Goal: Task Accomplishment & Management: Manage account settings

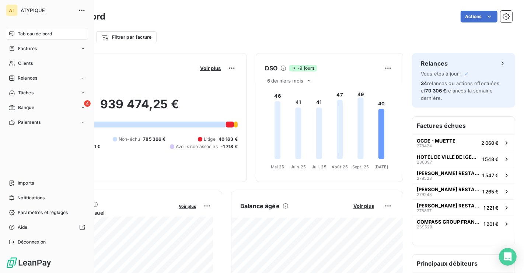
click at [14, 101] on nav "Tableau de bord Factures Clients Relances Tâches 4 Banque Paiements" at bounding box center [47, 78] width 82 height 100
click at [16, 107] on div "Banque" at bounding box center [21, 107] width 25 height 7
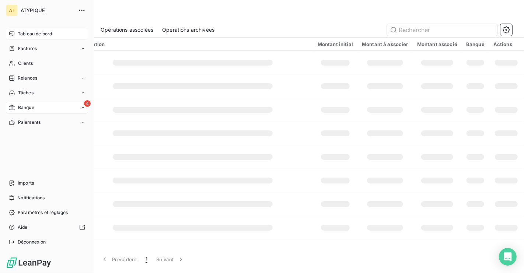
click at [17, 33] on div "Tableau de bord" at bounding box center [47, 34] width 82 height 12
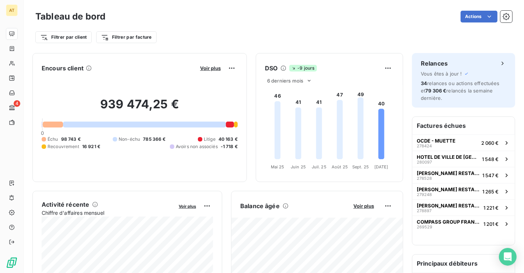
click at [37, 100] on div "Encours client Voir plus 939 474,25 € 0 Échu 98 743 € Non-échu 785 366 € Litige…" at bounding box center [139, 117] width 214 height 129
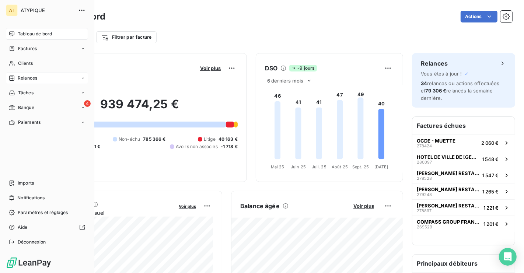
click at [16, 75] on div "Relances" at bounding box center [23, 78] width 28 height 7
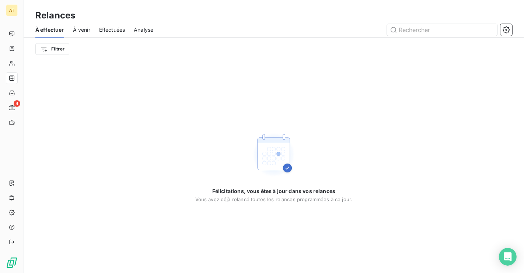
click at [85, 31] on span "À venir" at bounding box center [81, 29] width 17 height 7
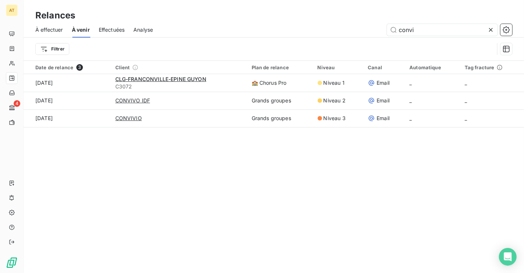
click at [115, 29] on span "Effectuées" at bounding box center [112, 29] width 26 height 7
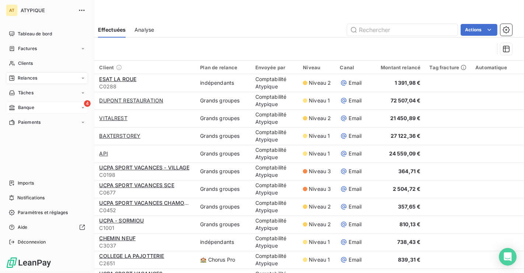
click at [31, 112] on div "4 Banque" at bounding box center [47, 108] width 82 height 12
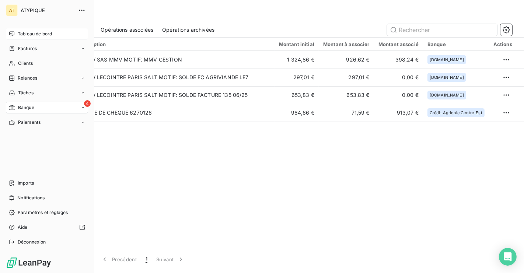
click at [8, 31] on div "Tableau de bord" at bounding box center [47, 34] width 82 height 12
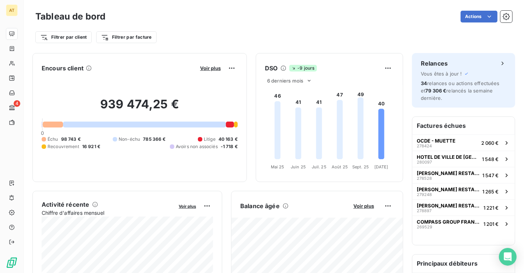
click at [129, 127] on div at bounding box center [144, 125] width 162 height 6
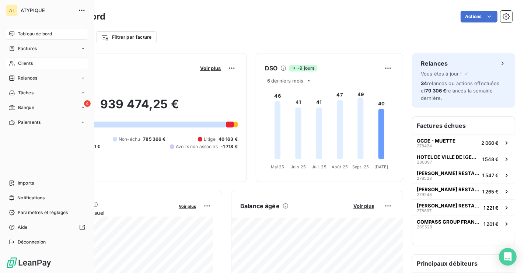
click at [16, 67] on div "Clients" at bounding box center [47, 63] width 82 height 12
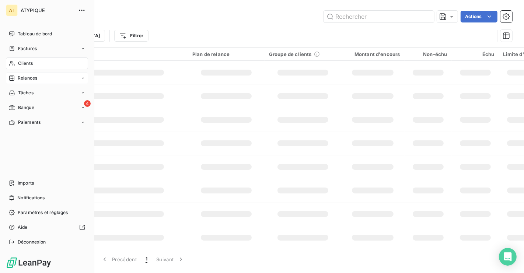
click at [31, 81] on span "Relances" at bounding box center [28, 78] width 20 height 7
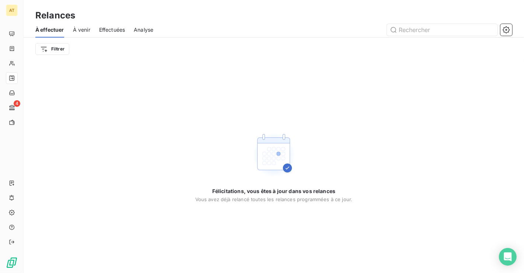
click at [80, 31] on span "À venir" at bounding box center [81, 29] width 17 height 7
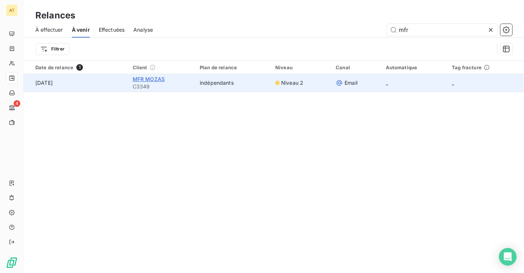
type input "mfr"
click at [152, 78] on span "MFR MOZAS" at bounding box center [149, 79] width 32 height 6
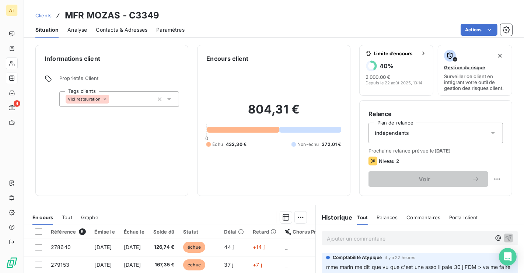
click at [141, 9] on h3 "MFR MOZAS - C3349" at bounding box center [112, 15] width 95 height 13
copy h3 "C3349"
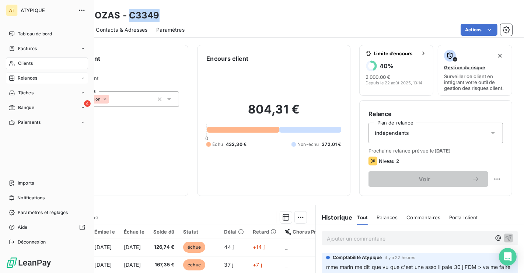
click at [20, 62] on span "Clients" at bounding box center [25, 63] width 15 height 7
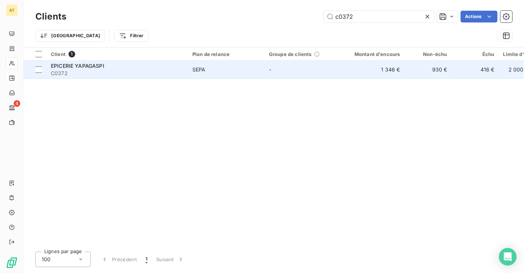
type input "c0372"
click at [84, 68] on span "EPICERIE YAPAGASPI" at bounding box center [77, 66] width 53 height 6
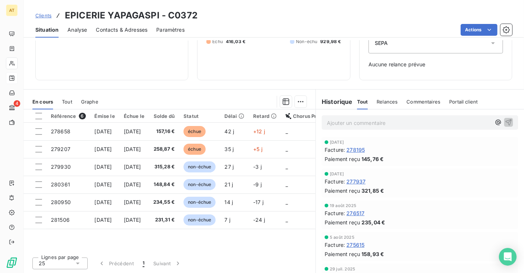
scroll to position [90, 0]
